Goal: Information Seeking & Learning: Learn about a topic

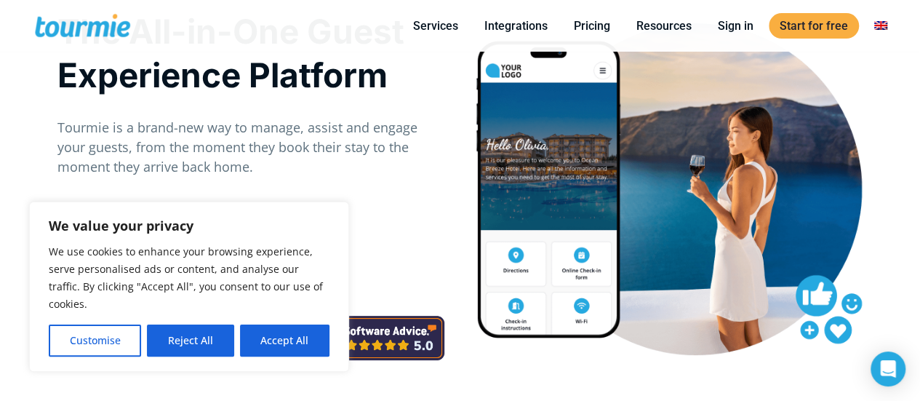
scroll to position [92, 0]
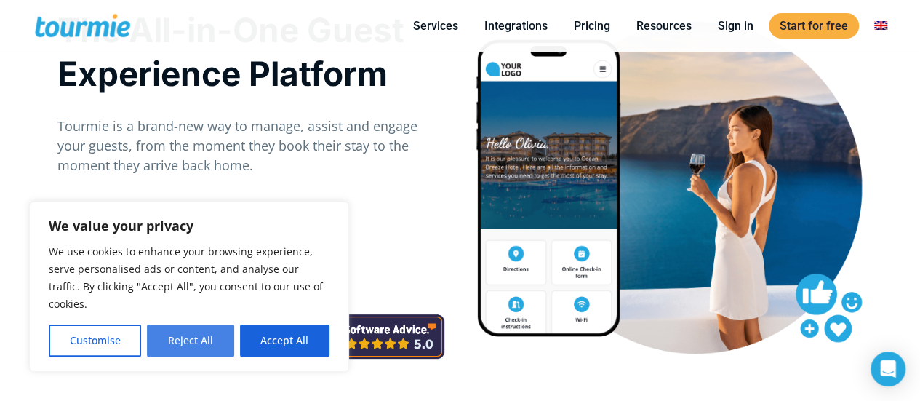
click at [195, 344] on button "Reject All" at bounding box center [190, 340] width 87 height 32
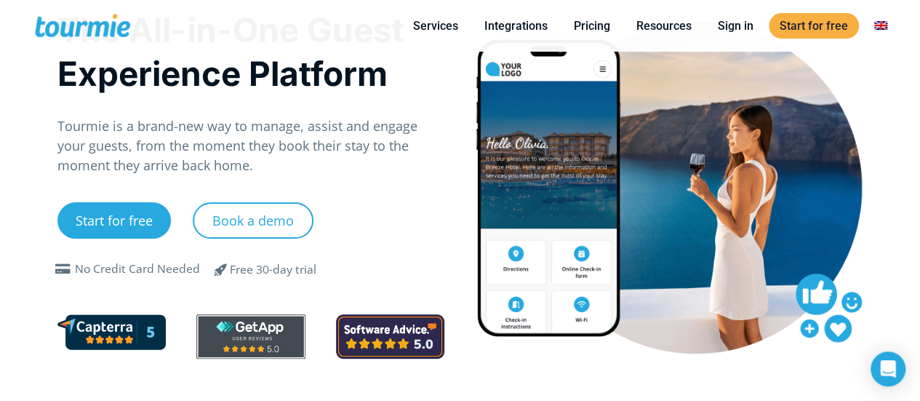
click at [175, 137] on p "Tourmie is a brand-new way to manage, assist and engage your guests, from the m…" at bounding box center [251, 145] width 388 height 59
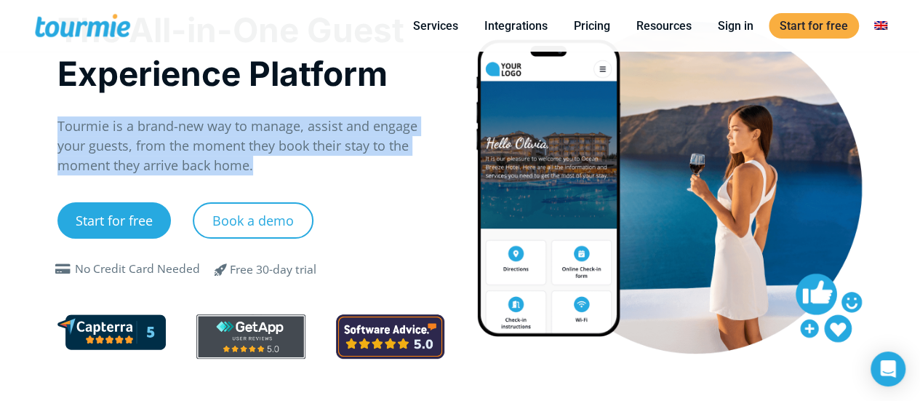
click at [175, 137] on p "Tourmie is a brand-new way to manage, assist and engage your guests, from the m…" at bounding box center [251, 145] width 388 height 59
click at [111, 151] on p "Tourmie is a brand-new way to manage, assist and engage your guests, from the m…" at bounding box center [251, 145] width 388 height 59
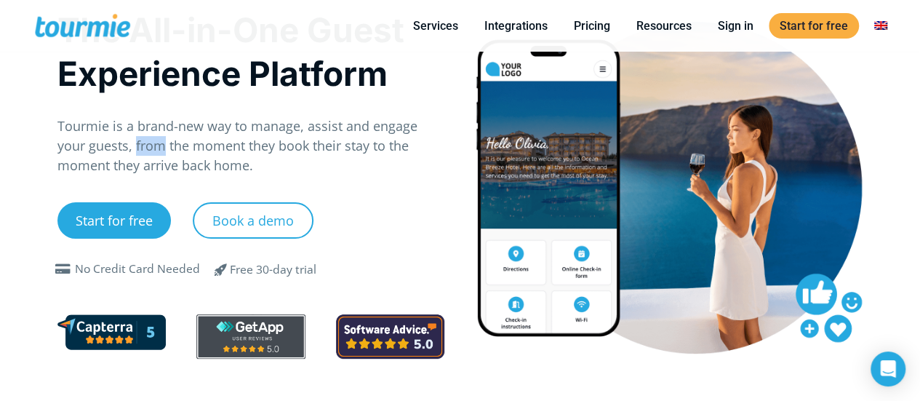
click at [111, 151] on p "Tourmie is a brand-new way to manage, assist and engage your guests, from the m…" at bounding box center [251, 145] width 388 height 59
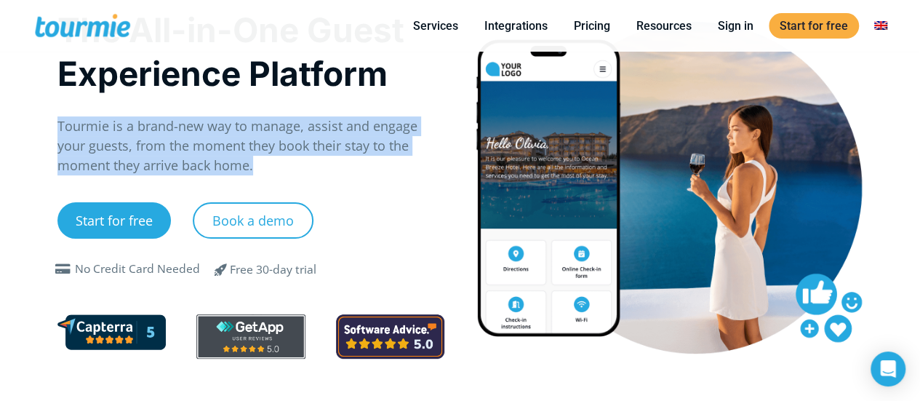
click at [111, 151] on p "Tourmie is a brand-new way to manage, assist and engage your guests, from the m…" at bounding box center [251, 145] width 388 height 59
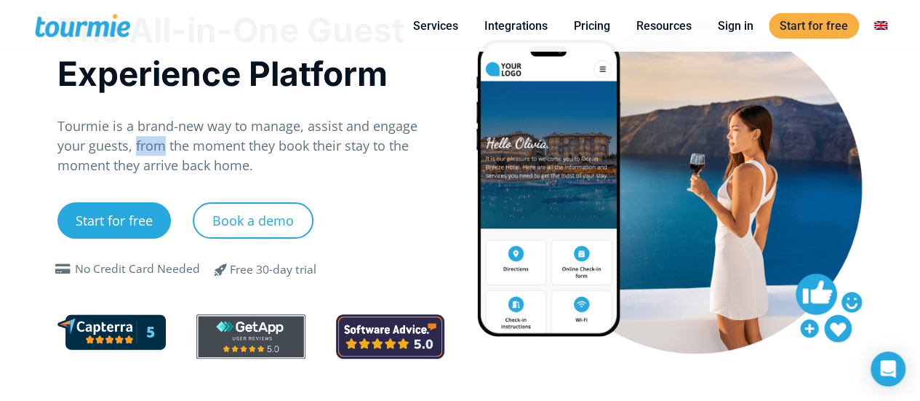
click at [111, 151] on p "Tourmie is a brand-new way to manage, assist and engage your guests, from the m…" at bounding box center [251, 145] width 388 height 59
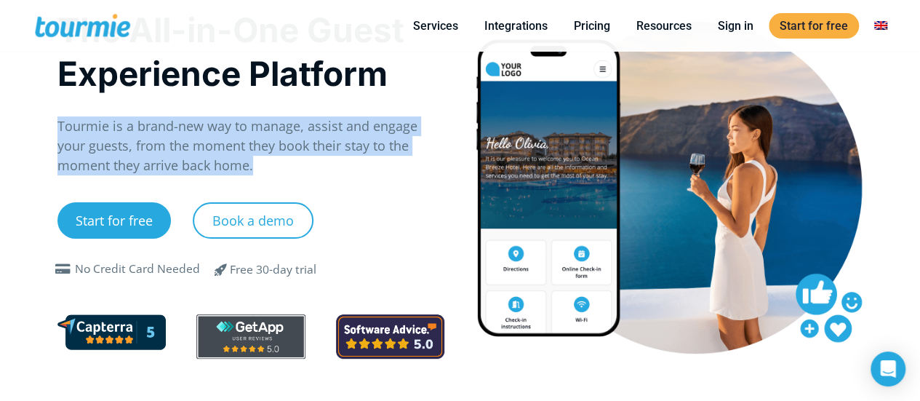
click at [111, 151] on p "Tourmie is a brand-new way to manage, assist and engage your guests, from the m…" at bounding box center [251, 145] width 388 height 59
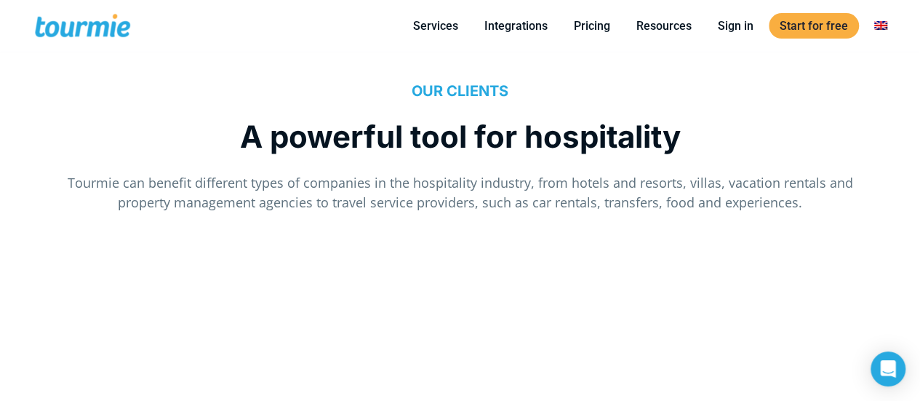
scroll to position [1373, 0]
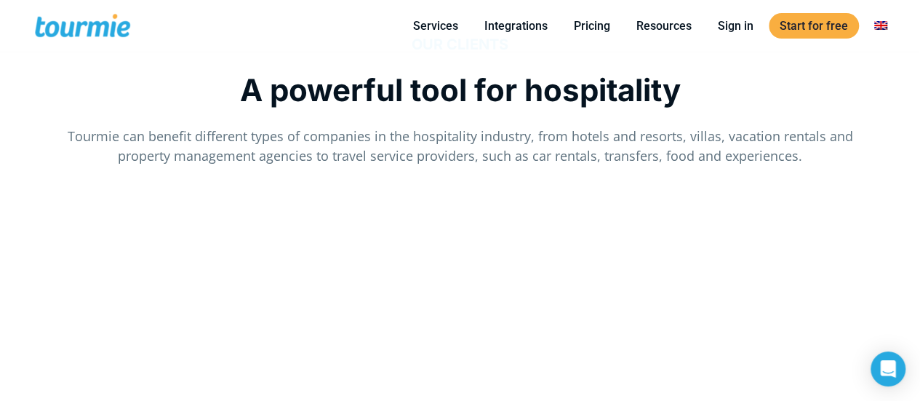
click at [303, 89] on span "A powerful tool for hospitality" at bounding box center [460, 89] width 441 height 37
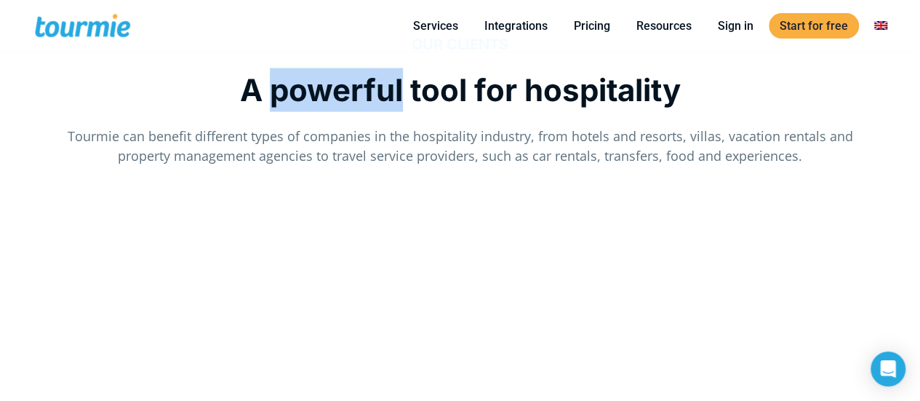
click at [303, 89] on span "A powerful tool for hospitality" at bounding box center [460, 89] width 441 height 37
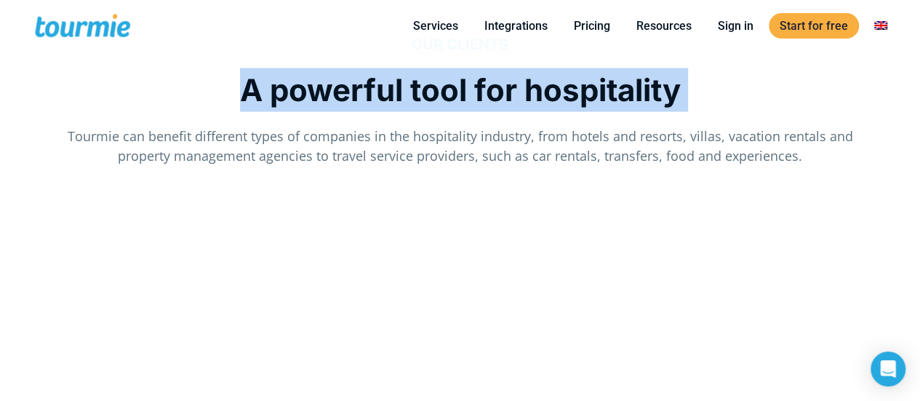
click at [303, 89] on span "A powerful tool for hospitality" at bounding box center [460, 89] width 441 height 37
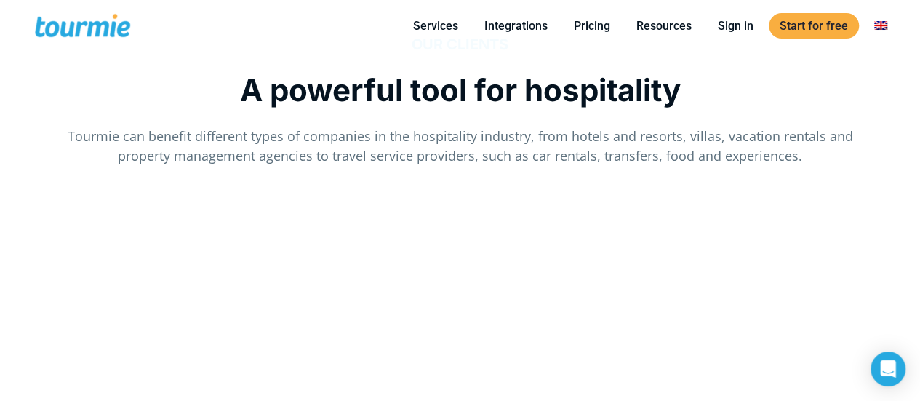
click at [250, 127] on p "Tourmie can benefit different types of companies in the hospitality industry, f…" at bounding box center [460, 145] width 806 height 39
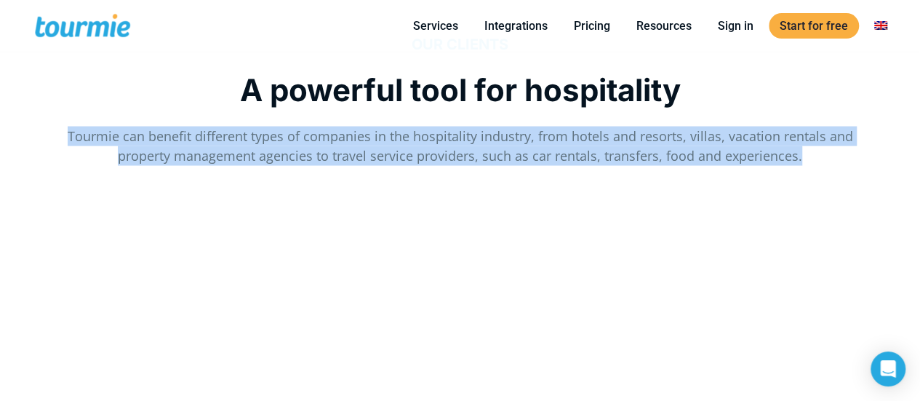
click at [250, 127] on p "Tourmie can benefit different types of companies in the hospitality industry, f…" at bounding box center [460, 145] width 806 height 39
click at [225, 135] on p "Tourmie can benefit different types of companies in the hospitality industry, f…" at bounding box center [460, 145] width 806 height 39
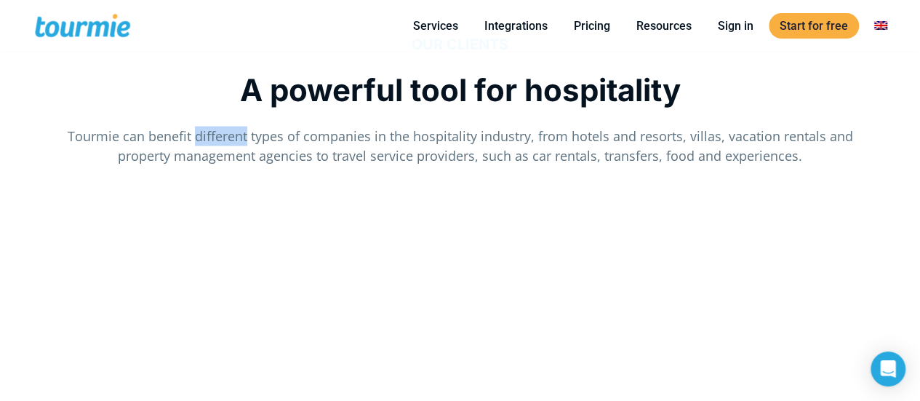
click at [225, 135] on p "Tourmie can benefit different types of companies in the hospitality industry, f…" at bounding box center [460, 145] width 806 height 39
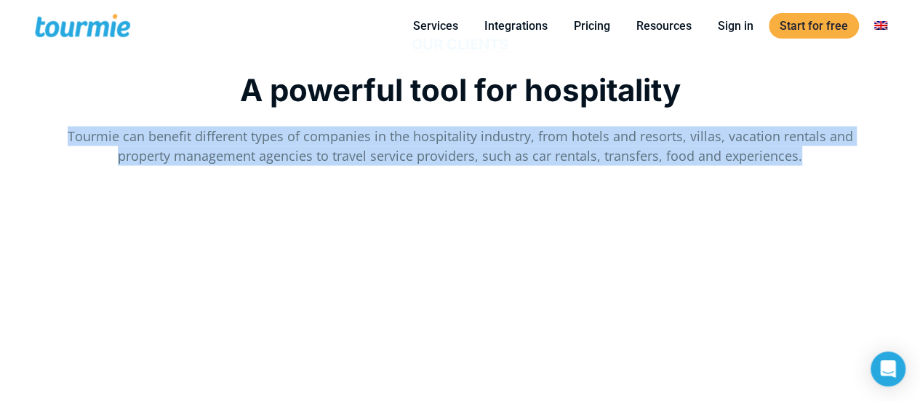
click at [225, 135] on p "Tourmie can benefit different types of companies in the hospitality industry, f…" at bounding box center [460, 145] width 806 height 39
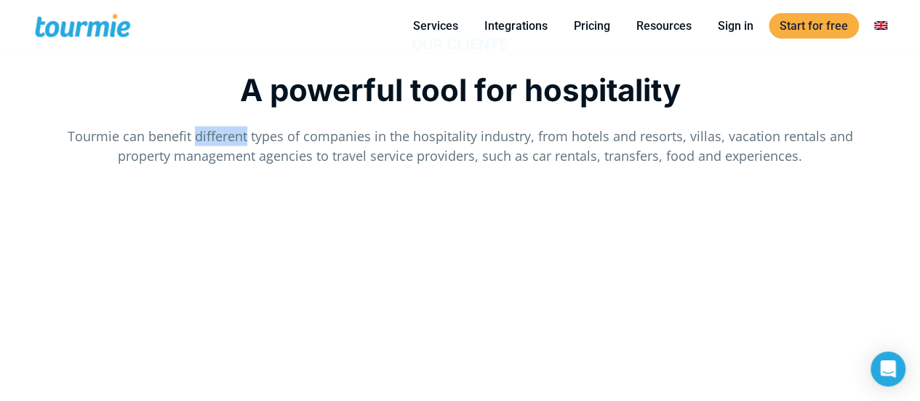
click at [225, 135] on p "Tourmie can benefit different types of companies in the hospitality industry, f…" at bounding box center [460, 145] width 806 height 39
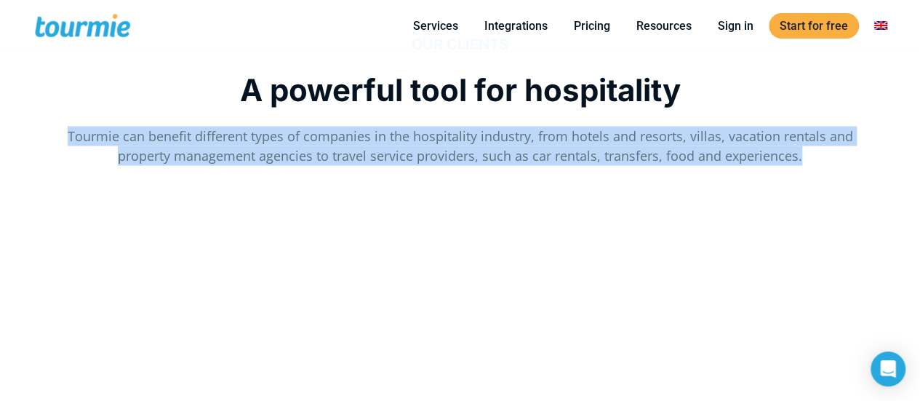
click at [225, 135] on p "Tourmie can benefit different types of companies in the hospitality industry, f…" at bounding box center [460, 145] width 806 height 39
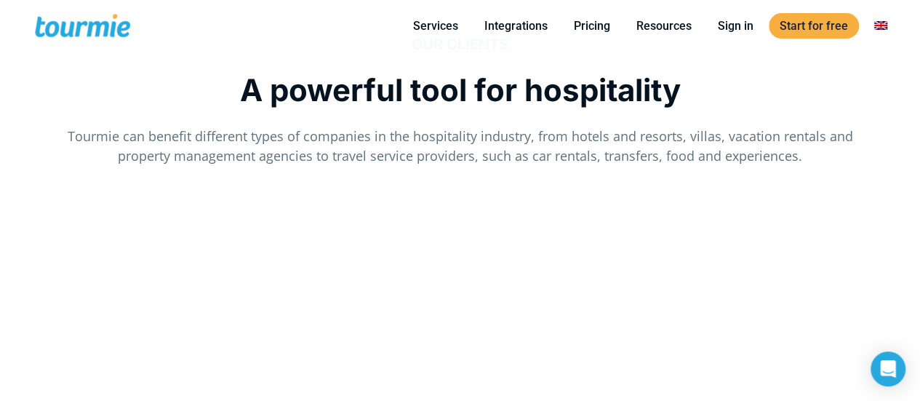
click at [225, 149] on p "Tourmie can benefit different types of companies in the hospitality industry, f…" at bounding box center [460, 145] width 806 height 39
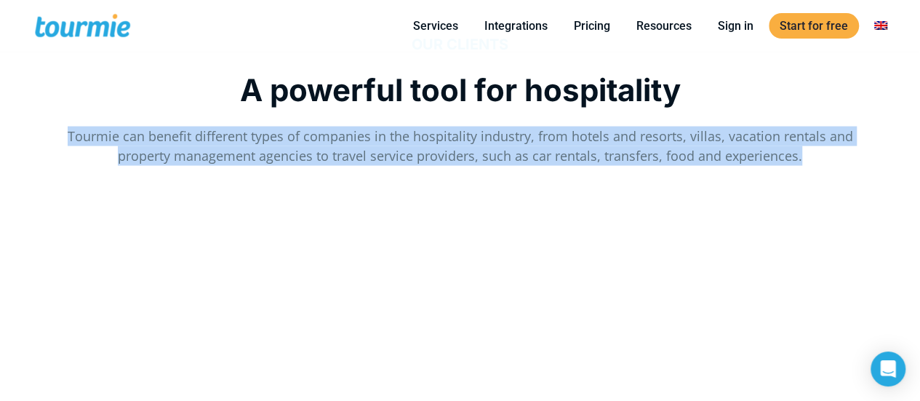
click at [225, 149] on p "Tourmie can benefit different types of companies in the hospitality industry, f…" at bounding box center [460, 145] width 806 height 39
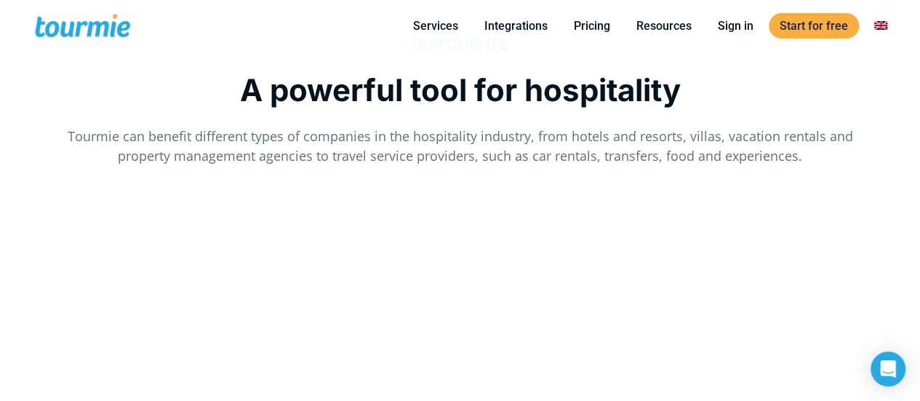
click at [431, 101] on span "A powerful tool for hospitality" at bounding box center [460, 89] width 441 height 37
click at [436, 93] on span "A powerful tool for hospitality" at bounding box center [460, 89] width 441 height 37
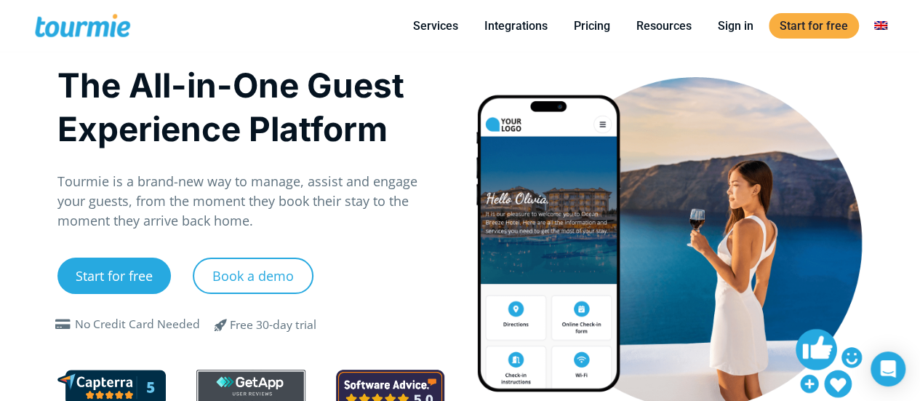
scroll to position [36, 0]
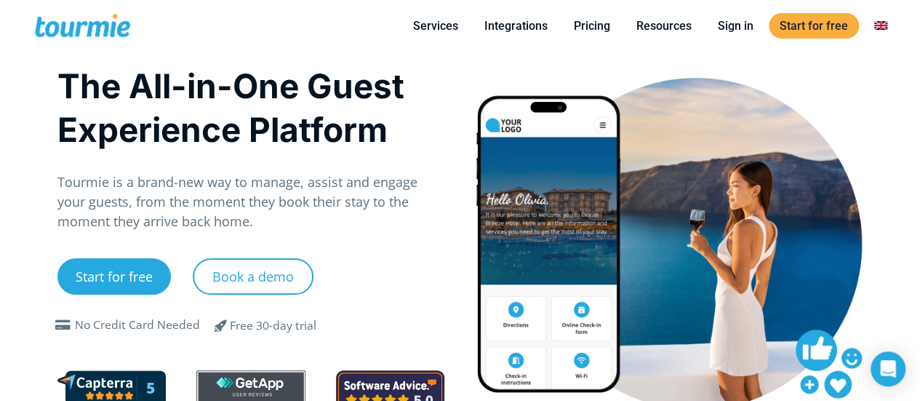
click at [273, 101] on h1 "The All-in-One Guest Experience Platform" at bounding box center [251, 107] width 388 height 87
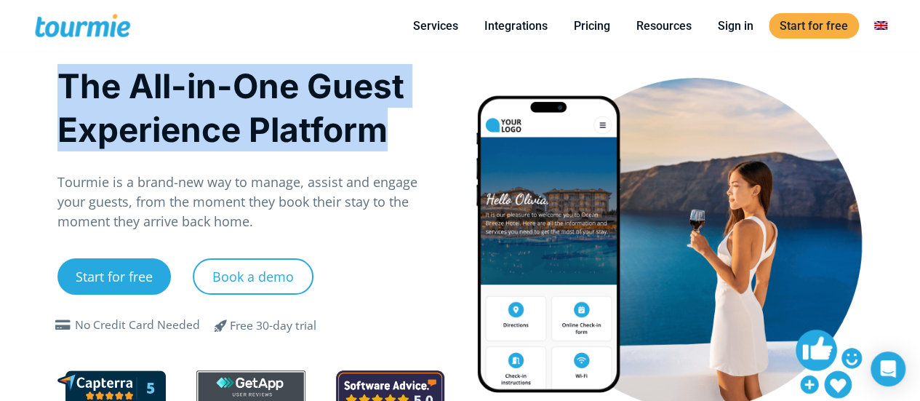
click at [273, 101] on h1 "The All-in-One Guest Experience Platform" at bounding box center [251, 107] width 388 height 87
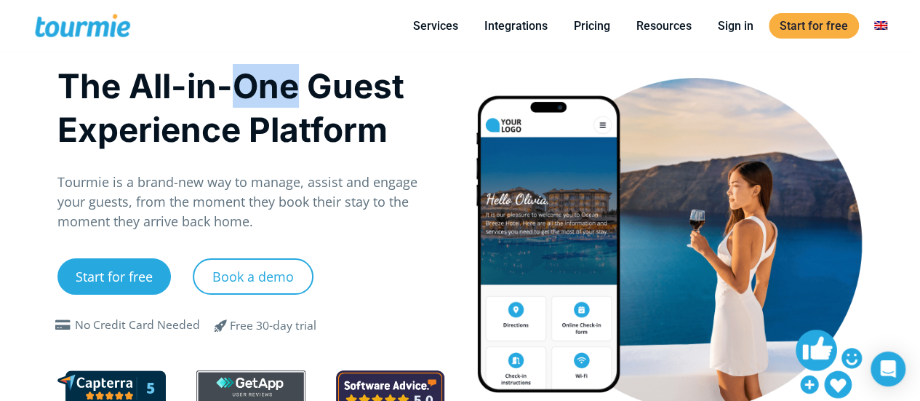
click at [273, 101] on h1 "The All-in-One Guest Experience Platform" at bounding box center [251, 107] width 388 height 87
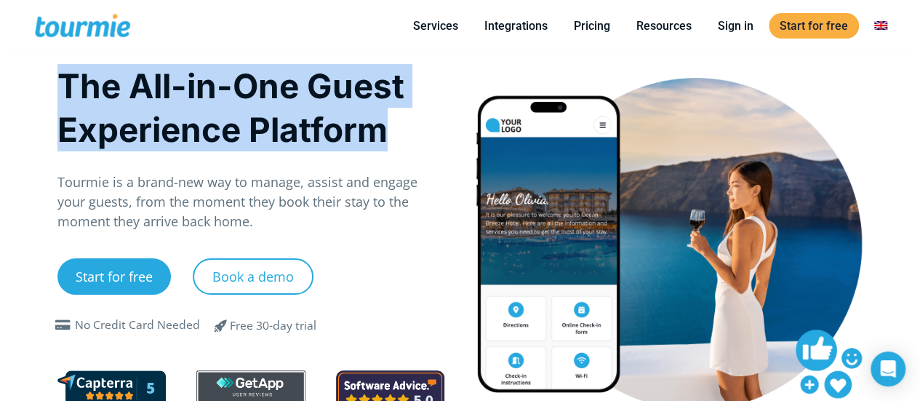
click at [273, 101] on h1 "The All-in-One Guest Experience Platform" at bounding box center [251, 107] width 388 height 87
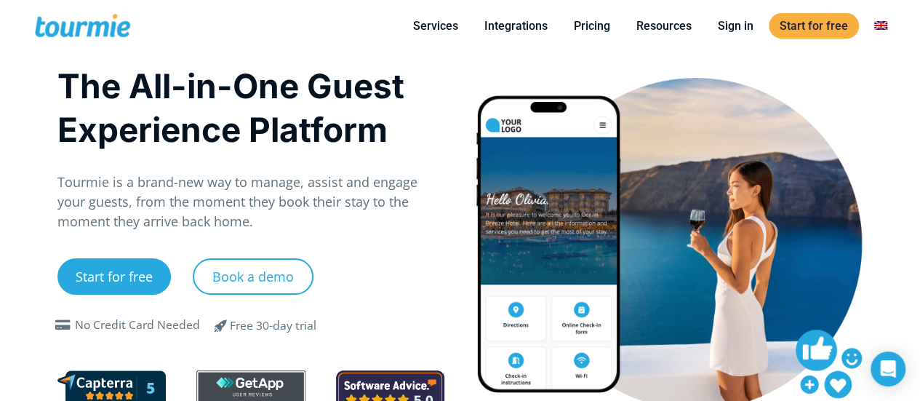
click at [191, 188] on p "Tourmie is a brand-new way to manage, assist and engage your guests, from the m…" at bounding box center [251, 201] width 388 height 59
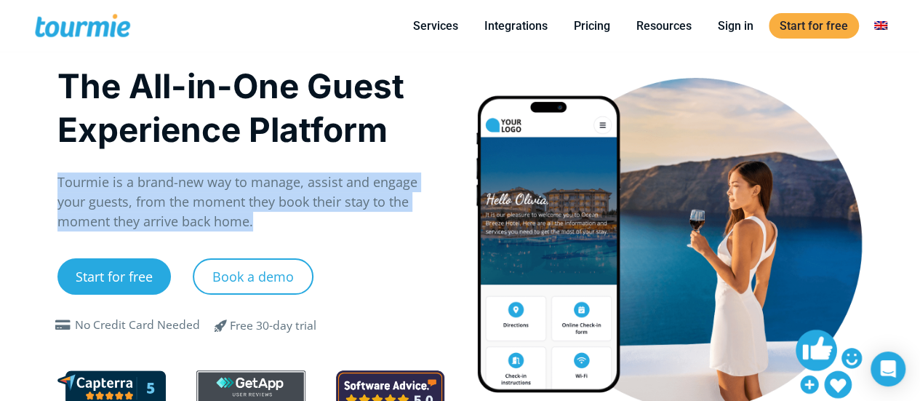
click at [191, 188] on p "Tourmie is a brand-new way to manage, assist and engage your guests, from the m…" at bounding box center [251, 201] width 388 height 59
